Goal: Information Seeking & Learning: Find specific fact

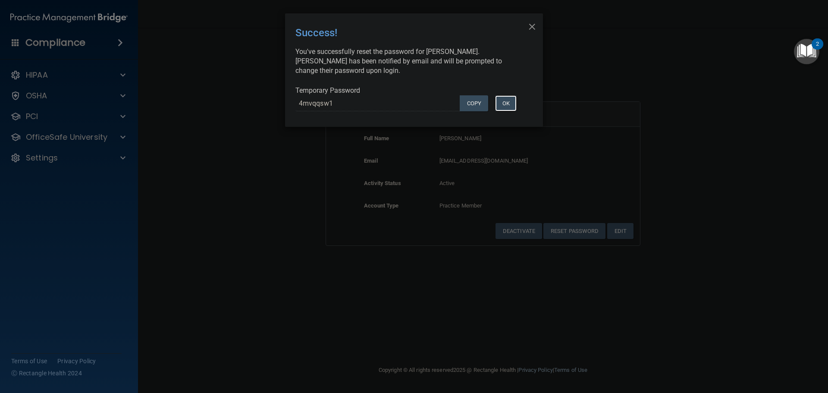
click at [504, 100] on button "OK" at bounding box center [506, 103] width 22 height 16
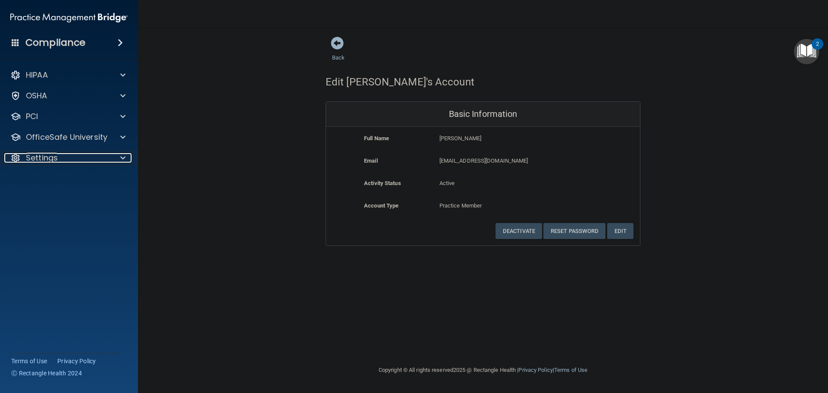
click at [111, 163] on div at bounding box center [121, 158] width 22 height 10
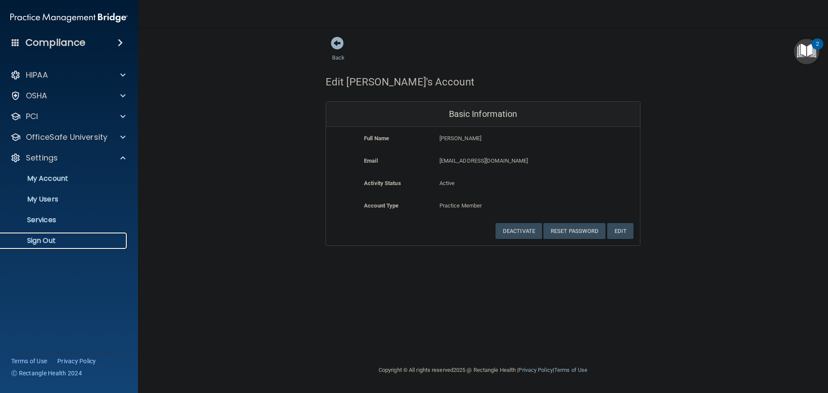
click at [50, 244] on p "Sign Out" at bounding box center [65, 240] width 118 height 9
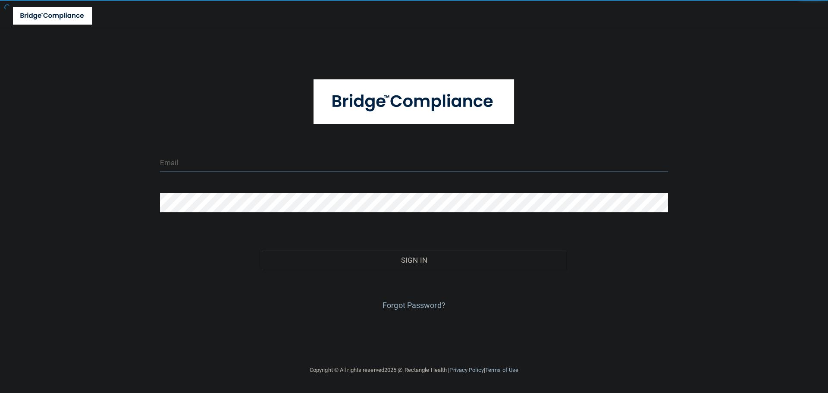
type input "cfletcher@rectanglehealth.com"
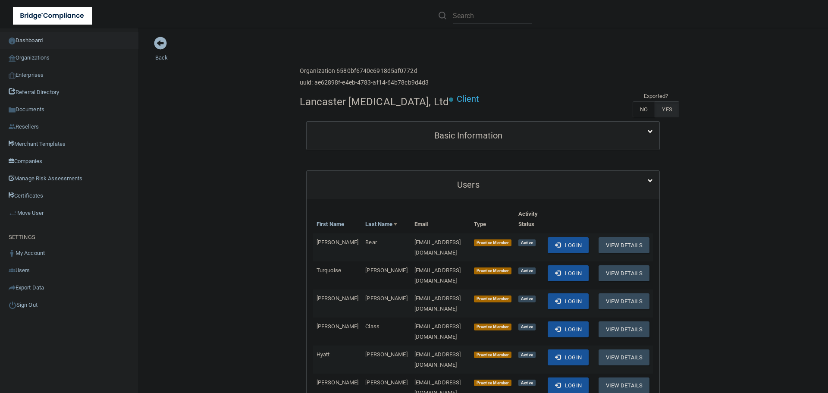
scroll to position [259, 0]
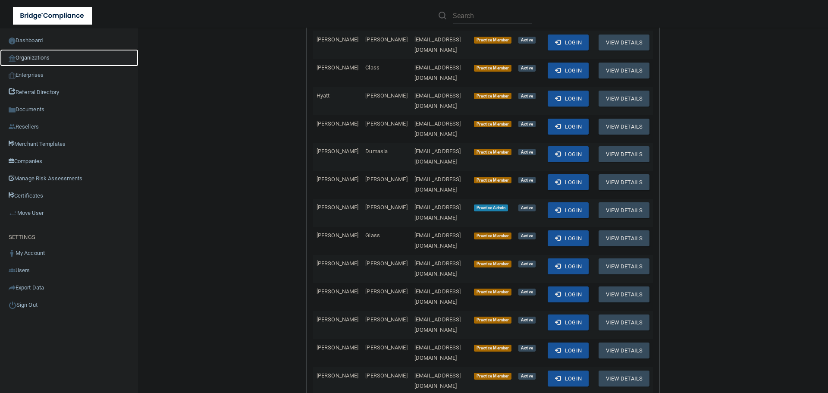
click at [54, 56] on link "Organizations" at bounding box center [69, 57] width 138 height 17
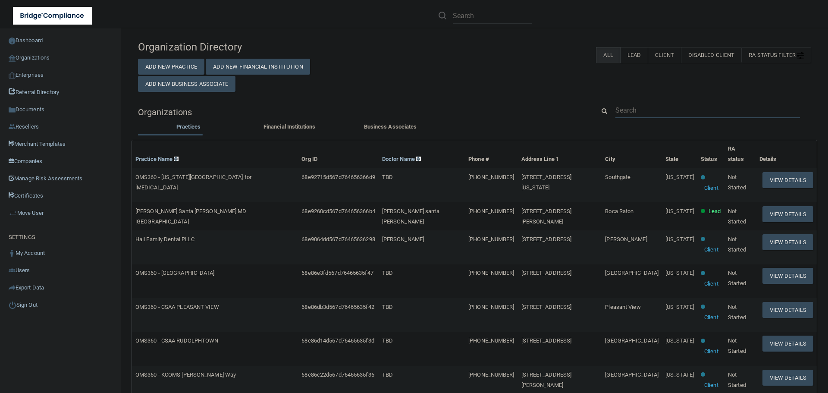
click at [633, 111] on input "text" at bounding box center [707, 110] width 185 height 16
paste input "[EMAIL_ADDRESS][DOMAIN_NAME]"
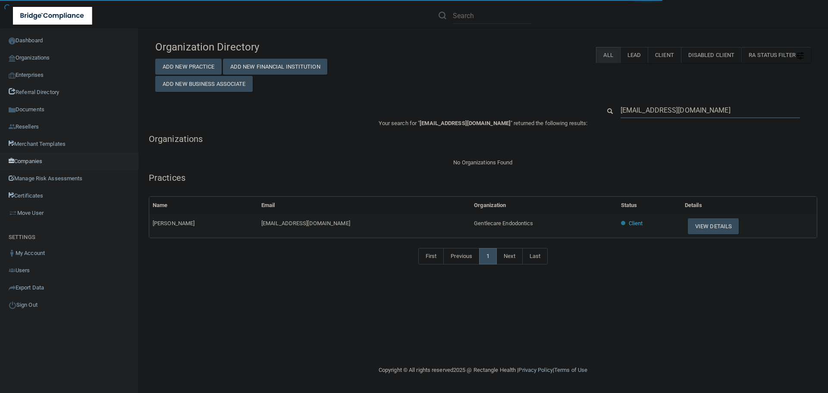
type input "[EMAIL_ADDRESS][DOMAIN_NAME]"
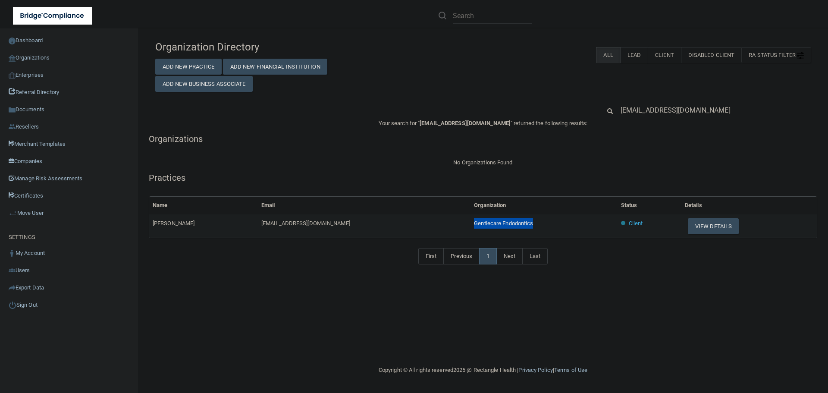
drag, startPoint x: 481, startPoint y: 223, endPoint x: 408, endPoint y: 218, distance: 73.0
click at [408, 218] on tr "[PERSON_NAME] [EMAIL_ADDRESS][DOMAIN_NAME] Gentlecare Endodontics Client View D…" at bounding box center [483, 225] width 668 height 23
copy tr "Gentlecare Endodontics"
